Goal: Task Accomplishment & Management: Manage account settings

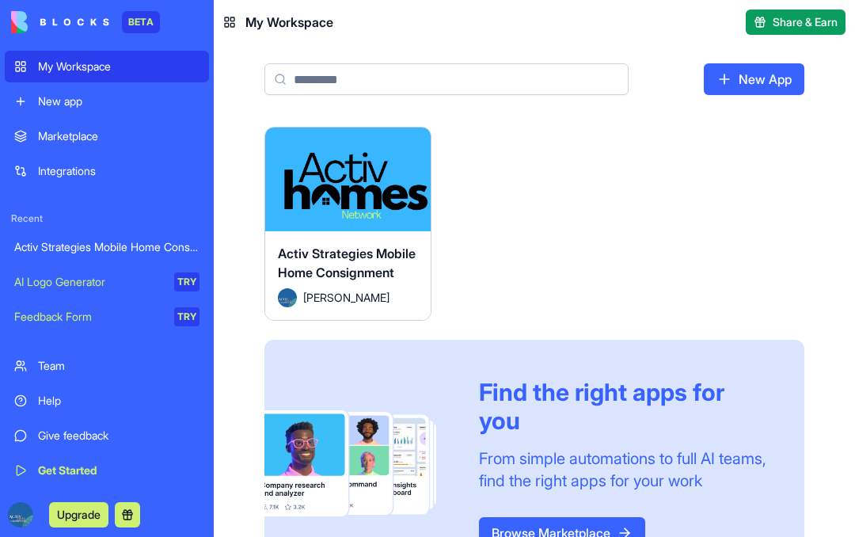
click at [355, 245] on span "Activ Strategies Mobile Home Consignment" at bounding box center [347, 262] width 138 height 35
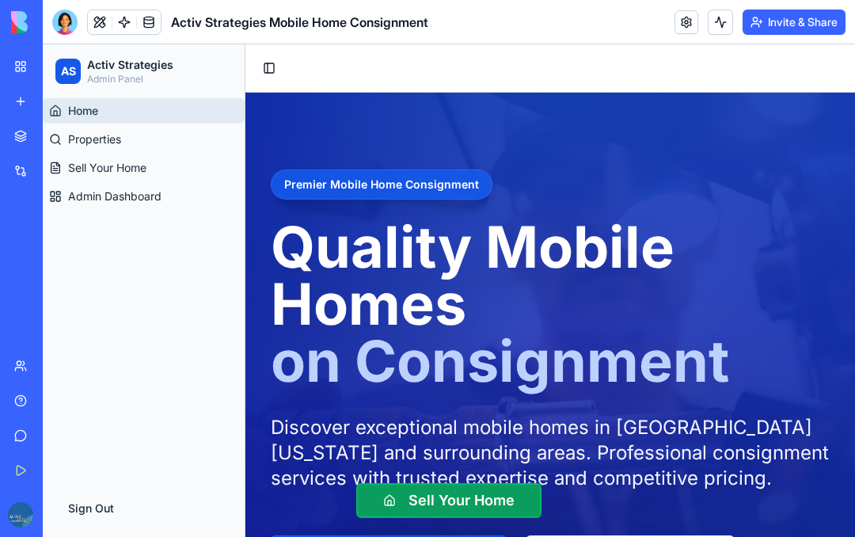
scroll to position [-7, 0]
click at [799, 15] on button "Invite & Share" at bounding box center [793, 21] width 103 height 25
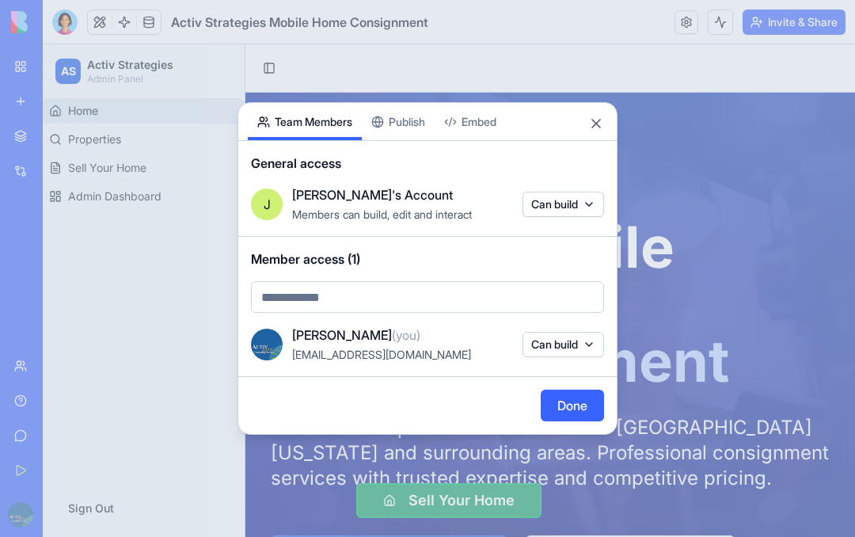
scroll to position [0, 0]
click at [426, 123] on div "Share App Team Members Publish Embed General access [PERSON_NAME]'s Account Mem…" at bounding box center [427, 268] width 380 height 332
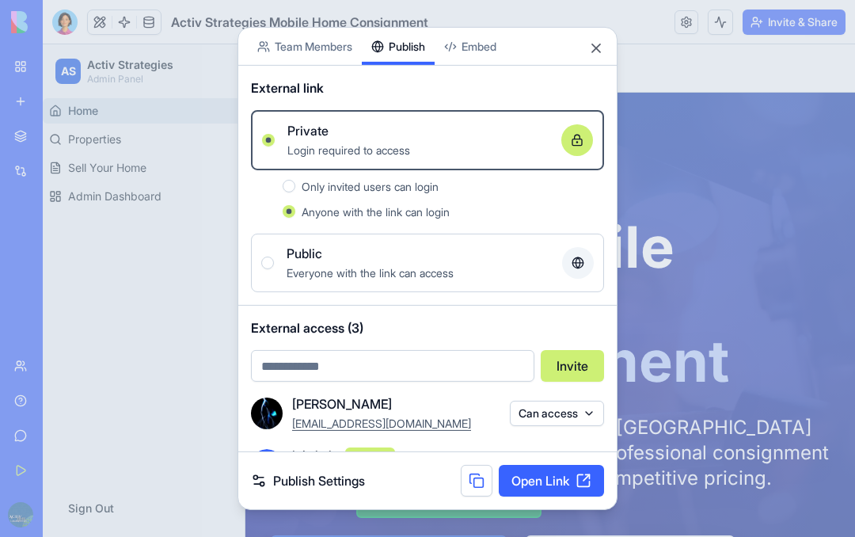
click at [406, 180] on span "Only invited users can login" at bounding box center [370, 186] width 137 height 13
click at [295, 180] on button "Only invited users can login" at bounding box center [289, 186] width 13 height 13
click at [406, 205] on span "Anyone with the link can login" at bounding box center [376, 211] width 148 height 13
click at [295, 205] on button "Anyone with the link can login" at bounding box center [289, 211] width 13 height 13
click at [472, 496] on button at bounding box center [477, 481] width 32 height 32
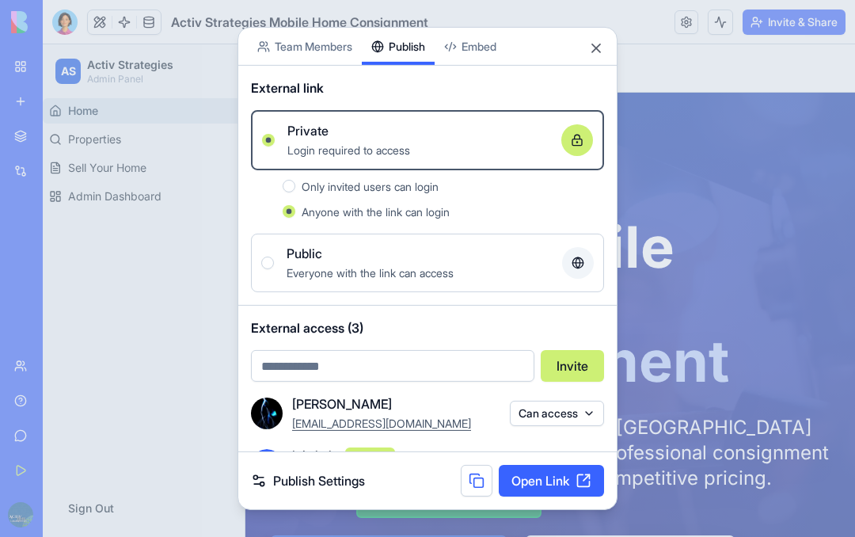
click at [594, 40] on button "Close" at bounding box center [596, 48] width 16 height 16
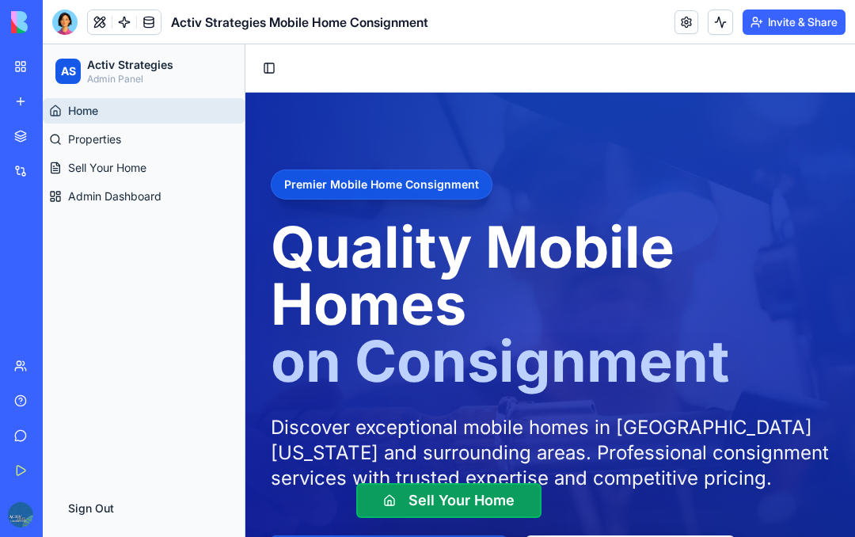
click at [801, 19] on button "Invite & Share" at bounding box center [793, 21] width 103 height 25
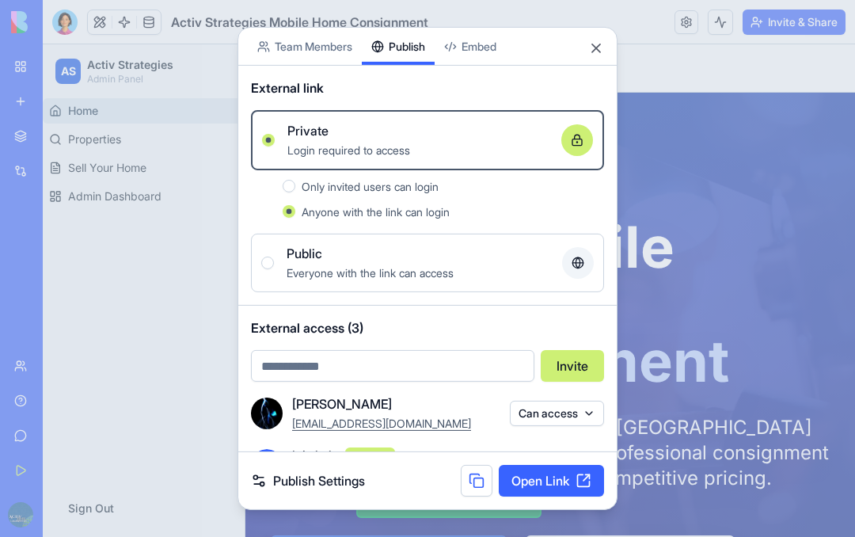
click at [383, 350] on input "email" at bounding box center [392, 366] width 283 height 32
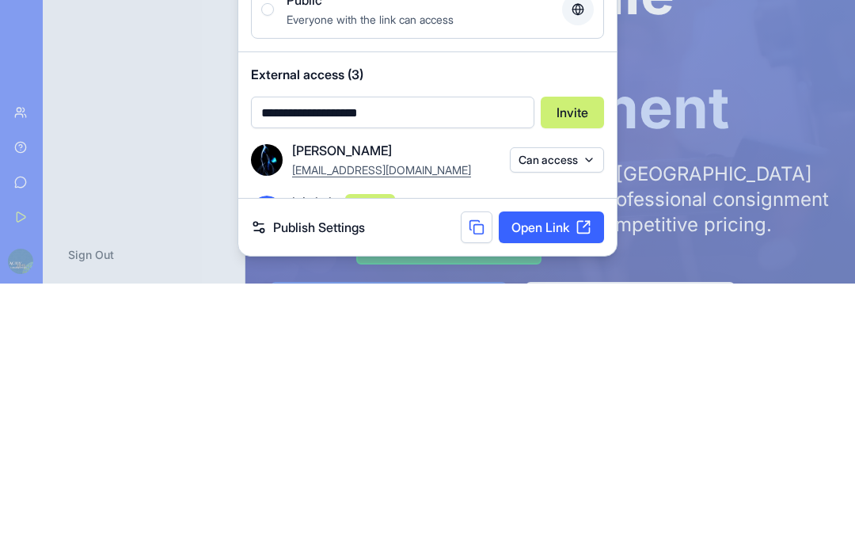
type input "**********"
click at [581, 350] on button "Invite" at bounding box center [572, 366] width 63 height 32
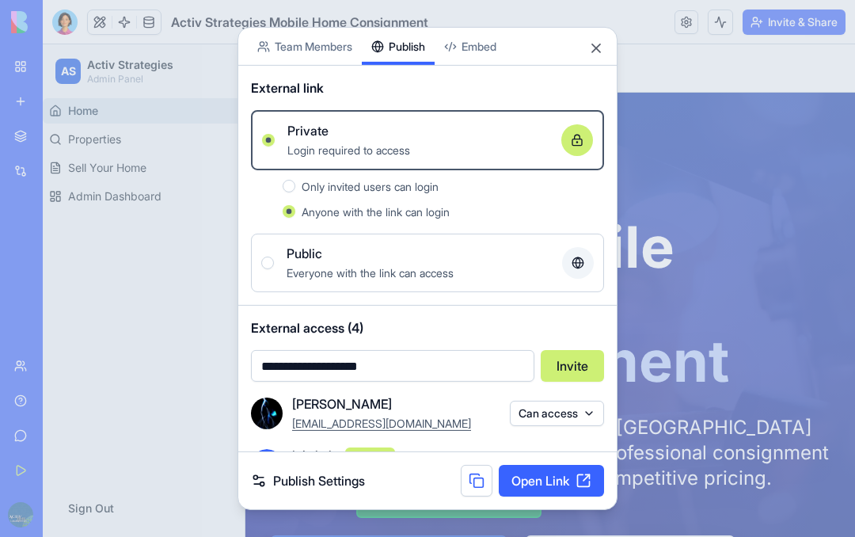
click at [602, 40] on button "Close" at bounding box center [596, 48] width 16 height 16
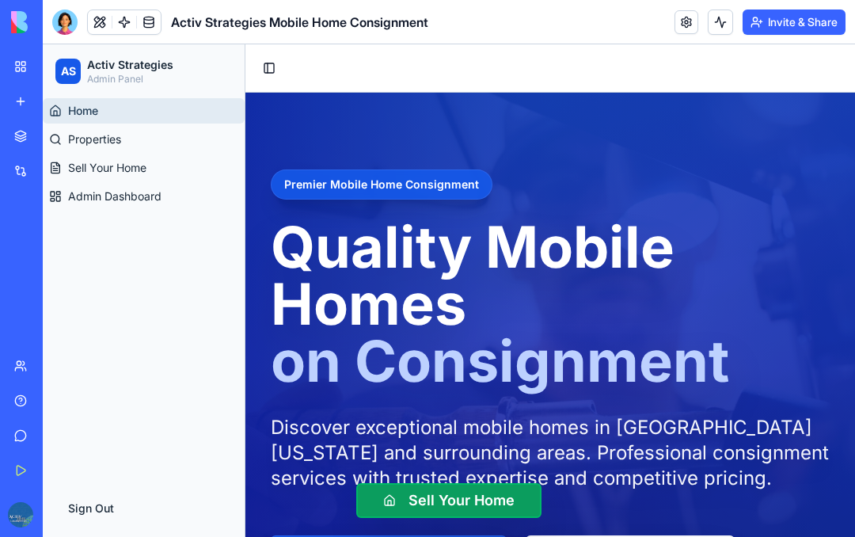
click at [96, 503] on button "Sign Out" at bounding box center [143, 508] width 177 height 32
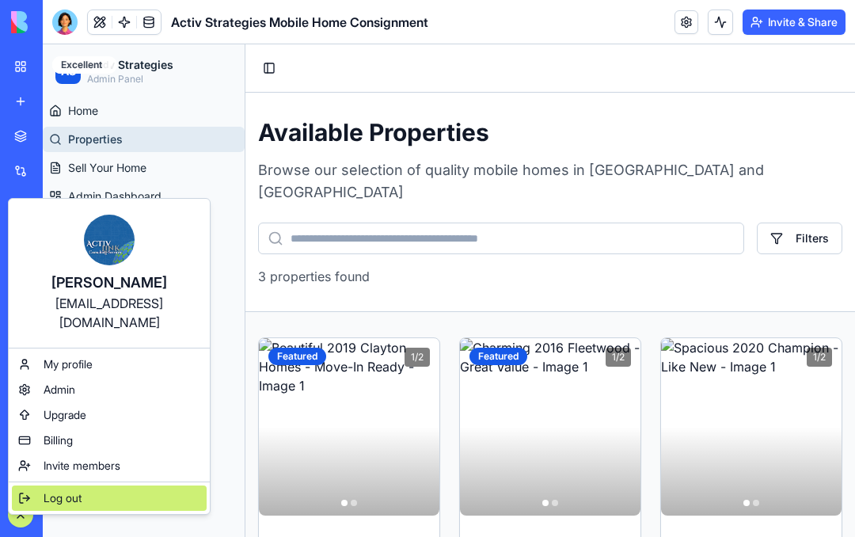
click at [65, 490] on span "Log out" at bounding box center [63, 498] width 38 height 16
